Goal: Check status

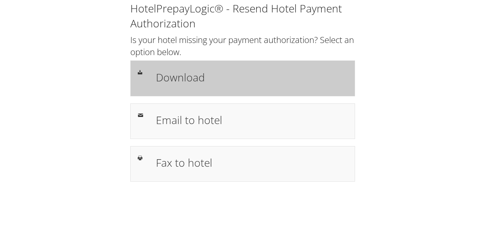
click at [184, 80] on h1 "Download" at bounding box center [251, 77] width 191 height 16
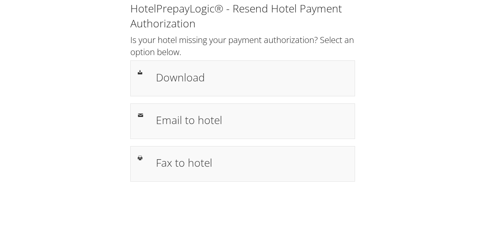
drag, startPoint x: 378, startPoint y: 174, endPoint x: 379, endPoint y: 170, distance: 3.9
click at [378, 174] on div "HotelPrepayLogic® - Resend Hotel Payment Authorization Is your hotel missing yo…" at bounding box center [242, 94] width 471 height 189
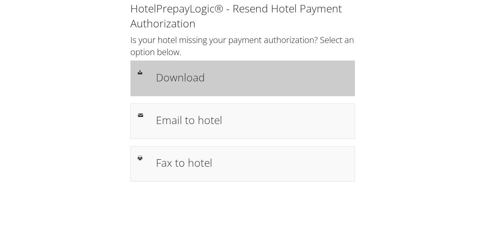
click at [183, 81] on h1 "Download" at bounding box center [251, 77] width 191 height 16
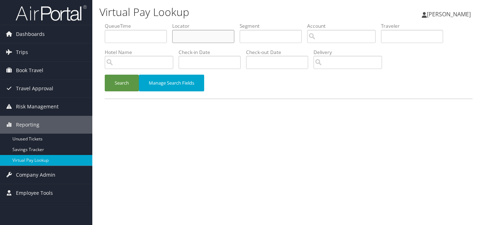
click at [201, 37] on input "text" at bounding box center [203, 36] width 62 height 13
paste input "EALEHD"
type input "EALEHD"
click at [105, 75] on button "Search" at bounding box center [122, 83] width 34 height 17
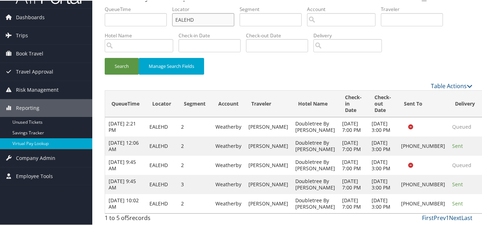
scroll to position [69, 0]
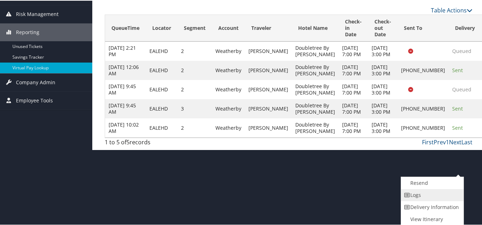
click at [425, 196] on link "Logs" at bounding box center [431, 194] width 61 height 12
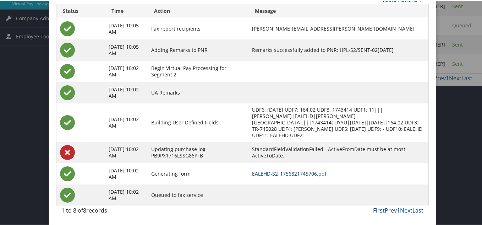
scroll to position [0, 0]
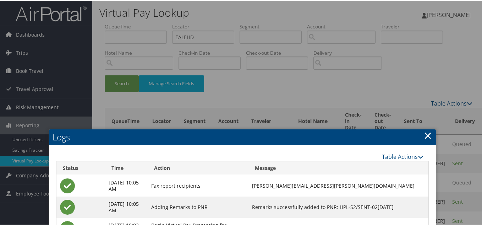
click at [424, 135] on link "×" at bounding box center [428, 135] width 8 height 14
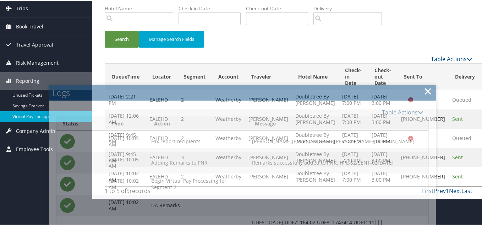
scroll to position [69, 0]
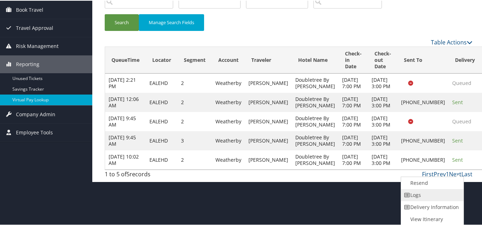
click at [422, 188] on link "Logs" at bounding box center [431, 194] width 61 height 12
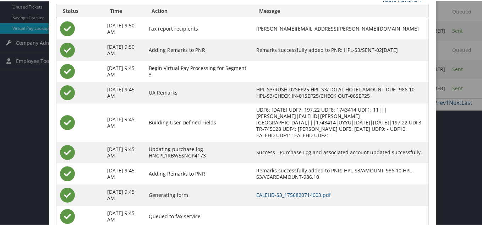
scroll to position [154, 0]
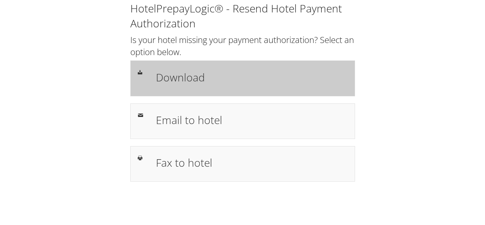
click at [183, 85] on h1 "Download" at bounding box center [251, 77] width 191 height 16
click at [211, 83] on h1 "Download" at bounding box center [251, 77] width 191 height 16
